Goal: Task Accomplishment & Management: Manage account settings

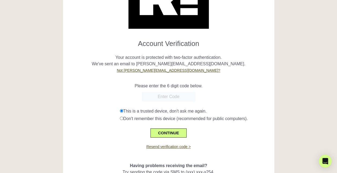
scroll to position [56, 0]
click at [166, 96] on input "text" at bounding box center [169, 96] width 54 height 10
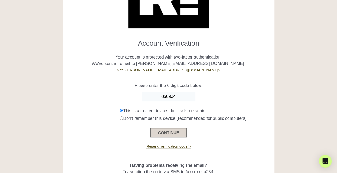
type input "856934"
click at [165, 133] on button "CONTINUE" at bounding box center [168, 132] width 36 height 9
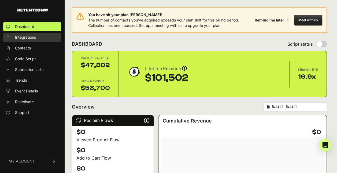
click at [27, 37] on span "Integrations" at bounding box center [25, 37] width 21 height 5
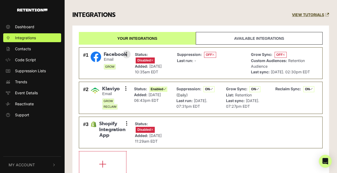
scroll to position [49, 0]
click at [123, 124] on div "#3 Shopify Integration App Settings Sync History Enable Check credentials Remove" at bounding box center [105, 132] width 47 height 26
click at [126, 126] on icon at bounding box center [126, 122] width 1 height 5
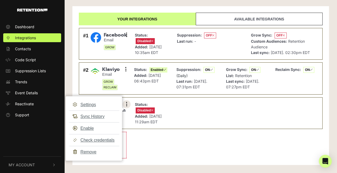
scroll to position [78, 0]
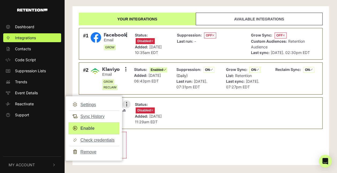
click at [86, 122] on link "Enable" at bounding box center [93, 128] width 51 height 12
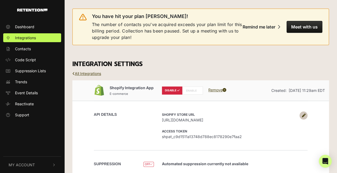
click at [193, 89] on label "ENABLE" at bounding box center [192, 90] width 21 height 8
radio input "false"
radio input "true"
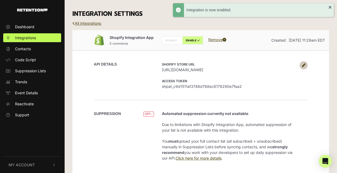
scroll to position [71, 0]
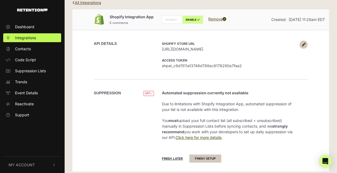
click at [208, 157] on button "FINISH SETUP" at bounding box center [205, 158] width 32 height 8
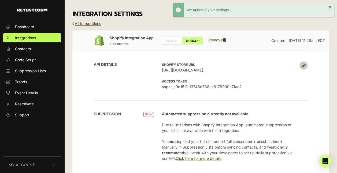
scroll to position [74, 0]
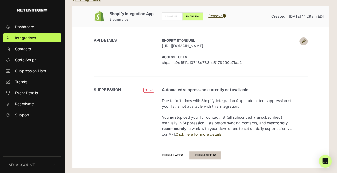
click at [209, 151] on button "FINISH SETUP" at bounding box center [205, 155] width 32 height 8
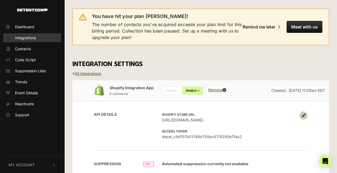
click at [53, 37] on link "Integrations" at bounding box center [32, 37] width 58 height 9
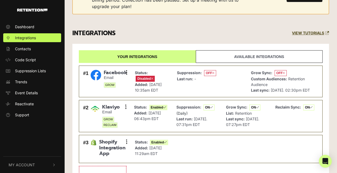
scroll to position [31, 0]
click at [274, 56] on link "Available integrations" at bounding box center [259, 56] width 127 height 13
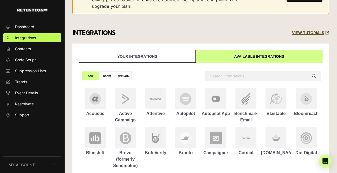
click at [128, 53] on link "Your integrations" at bounding box center [137, 56] width 117 height 13
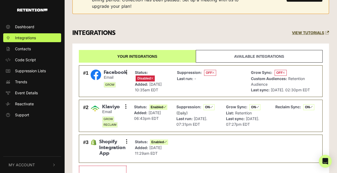
scroll to position [72, 0]
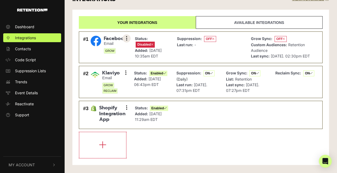
click at [128, 34] on button at bounding box center [127, 38] width 8 height 8
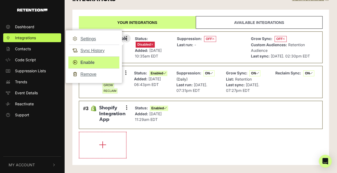
click at [88, 56] on link "Enable" at bounding box center [93, 62] width 51 height 12
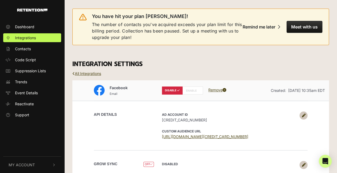
scroll to position [18, 0]
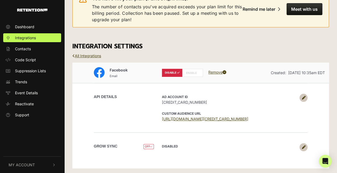
click at [192, 72] on label "ENABLE" at bounding box center [192, 73] width 21 height 8
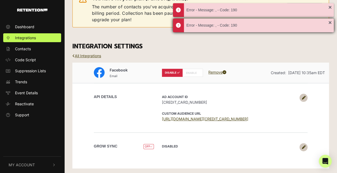
click at [330, 20] on div "Error - Message: , - Code: 190" at bounding box center [253, 26] width 161 height 14
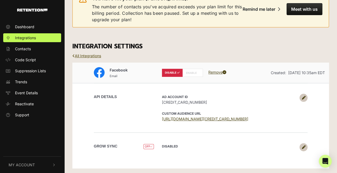
click at [95, 53] on link "All Integrations" at bounding box center [86, 55] width 29 height 5
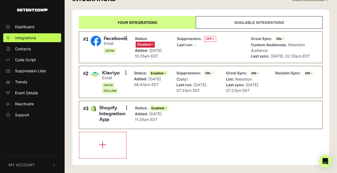
scroll to position [72, 0]
click at [127, 36] on icon at bounding box center [126, 38] width 1 height 5
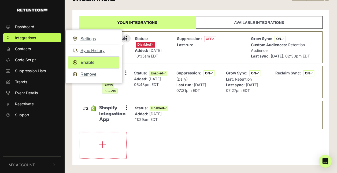
click at [89, 56] on link "Enable" at bounding box center [93, 62] width 51 height 12
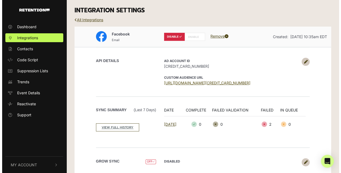
scroll to position [53, 0]
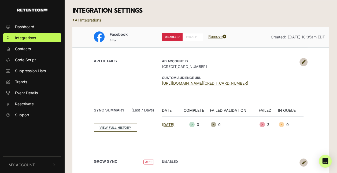
click at [304, 61] on icon at bounding box center [304, 62] width 4 height 4
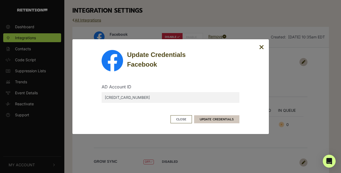
click at [220, 118] on button "UPDATE CREDENTIALS" at bounding box center [216, 119] width 45 height 8
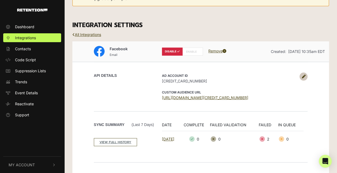
scroll to position [69, 0]
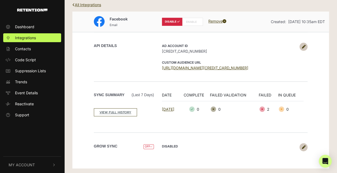
click at [193, 22] on label "ENABLE" at bounding box center [192, 22] width 21 height 8
radio input "false"
radio input "true"
click at [335, 91] on div "You have hit your plan [PERSON_NAME]! The number of contacts you've acquired ex…" at bounding box center [200, 52] width 273 height 242
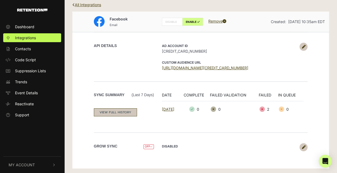
click at [121, 112] on link "VIEW FULL HISTORY" at bounding box center [115, 112] width 43 height 8
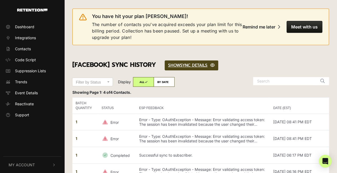
scroll to position [14, 0]
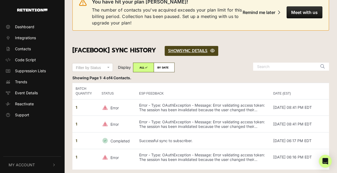
click at [192, 109] on p "Error - Type: OAuthException - Message: Error validating access token: The sess…" at bounding box center [203, 107] width 128 height 9
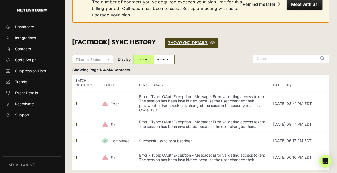
scroll to position [23, 0]
click at [198, 125] on p "Error - Type: OAuthException - Message: Error validating access token: The sess…" at bounding box center [203, 123] width 128 height 9
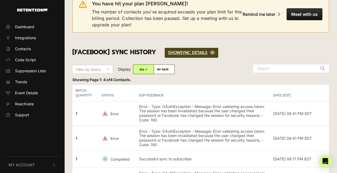
scroll to position [0, 0]
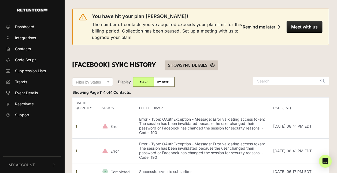
click at [183, 63] on link "SHOW HIDE SYNC DETAILS" at bounding box center [192, 65] width 54 height 10
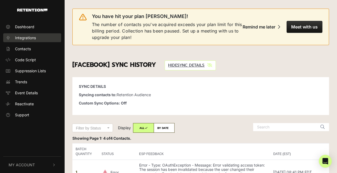
click at [25, 38] on span "Integrations" at bounding box center [25, 38] width 21 height 6
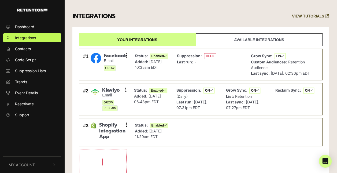
scroll to position [65, 0]
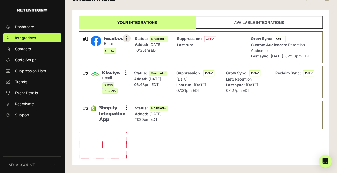
click at [128, 39] on button at bounding box center [127, 38] width 8 height 8
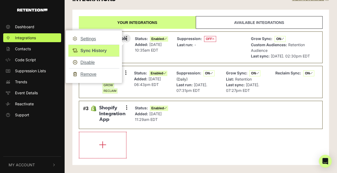
click at [96, 47] on link "Sync History" at bounding box center [93, 51] width 51 height 12
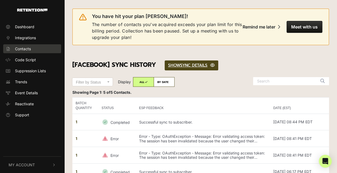
click at [17, 47] on span "Contacts" at bounding box center [23, 49] width 16 height 6
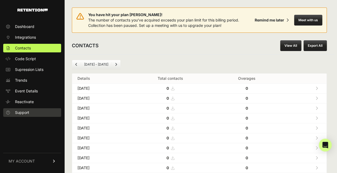
click at [32, 112] on link "Support" at bounding box center [32, 112] width 58 height 9
click at [53, 161] on icon at bounding box center [54, 160] width 4 height 3
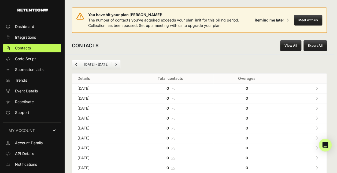
scroll to position [28, 0]
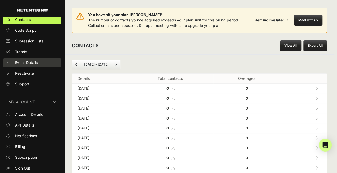
click at [32, 63] on span "Event Details" at bounding box center [26, 62] width 23 height 5
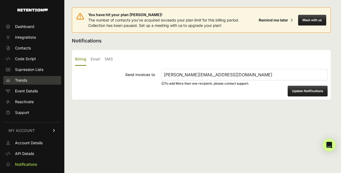
scroll to position [28, 0]
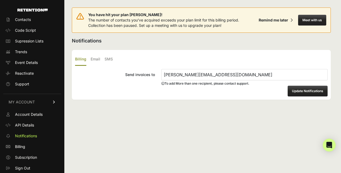
click at [126, 137] on div "You have hit your plan [PERSON_NAME]! The number of contacts you've acquired ex…" at bounding box center [201, 86] width 274 height 173
click at [32, 23] on link "Contacts" at bounding box center [32, 19] width 58 height 9
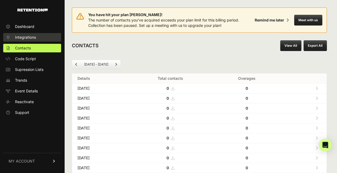
click at [27, 35] on span "Integrations" at bounding box center [25, 37] width 21 height 5
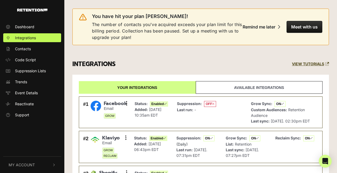
drag, startPoint x: 0, startPoint y: 0, endPoint x: 98, endPoint y: 72, distance: 121.9
click at [27, 35] on span "Integrations" at bounding box center [25, 38] width 21 height 6
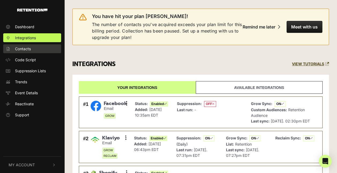
click at [28, 50] on span "Contacts" at bounding box center [23, 49] width 16 height 6
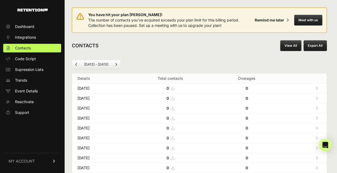
click at [291, 45] on link "View All" at bounding box center [290, 45] width 21 height 11
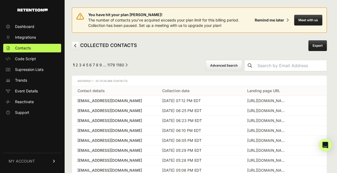
click at [51, 162] on link "MY ACCOUNT" at bounding box center [32, 161] width 58 height 16
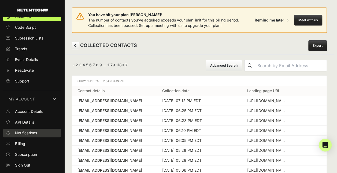
scroll to position [28, 0]
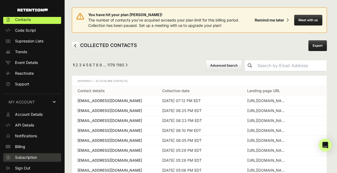
click at [35, 154] on link "Subscription" at bounding box center [32, 157] width 58 height 9
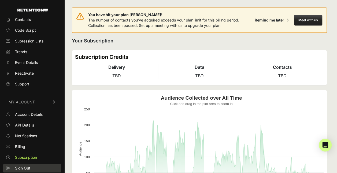
click at [21, 168] on span "Sign Out" at bounding box center [22, 167] width 15 height 5
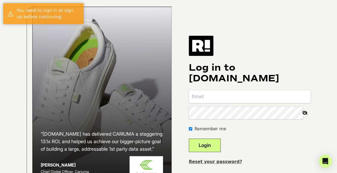
click at [214, 103] on input "email" at bounding box center [250, 96] width 122 height 13
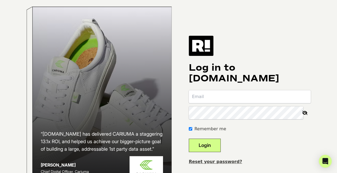
type input "[PERSON_NAME][EMAIL_ADDRESS][DOMAIN_NAME]"
click at [214, 148] on button "Login" at bounding box center [205, 144] width 32 height 13
